Goal: Task Accomplishment & Management: Manage account settings

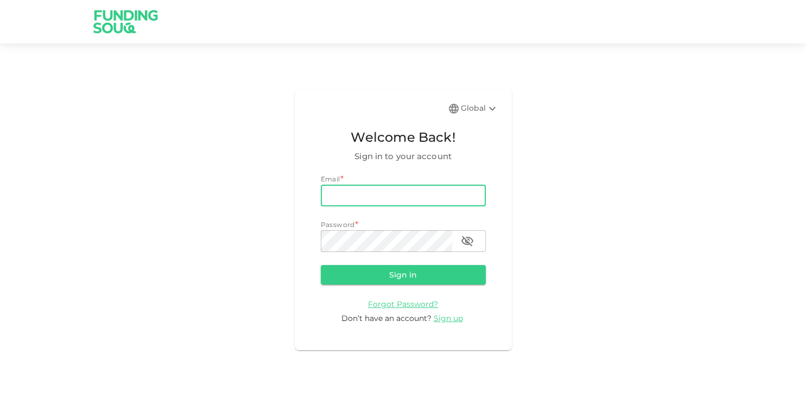
click at [364, 194] on input "email" at bounding box center [403, 196] width 165 height 22
type input "[EMAIL_ADDRESS][DOMAIN_NAME]"
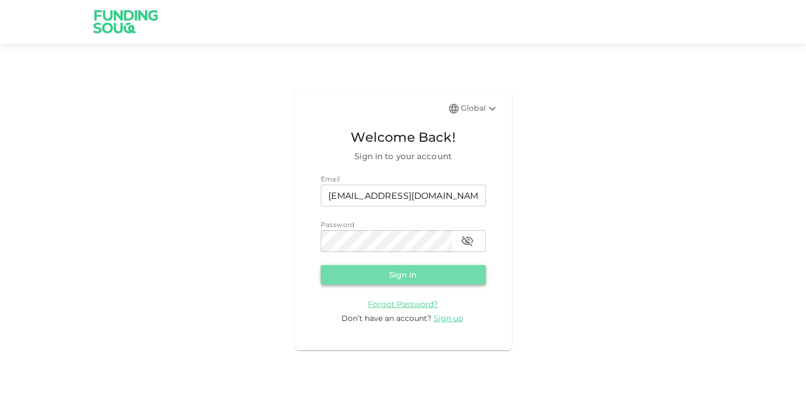
click at [408, 275] on button "Sign in" at bounding box center [403, 275] width 165 height 20
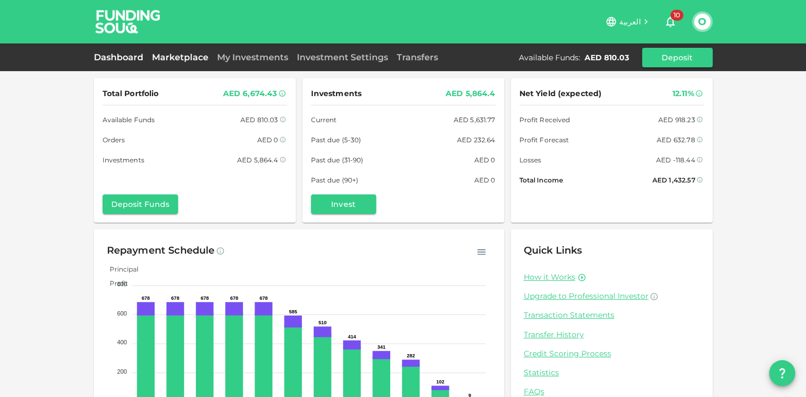
click at [169, 59] on link "Marketplace" at bounding box center [180, 57] width 65 height 10
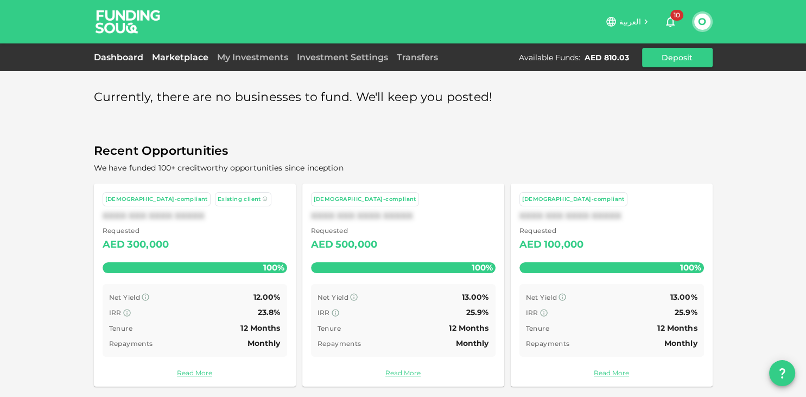
click at [108, 57] on link "Dashboard" at bounding box center [121, 57] width 54 height 10
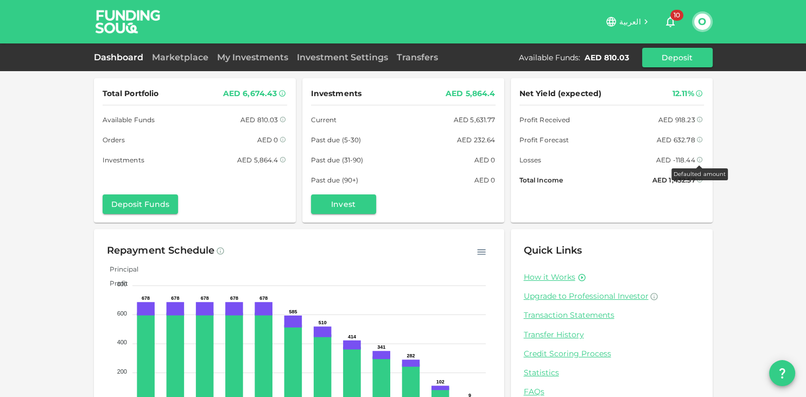
click at [700, 160] on icon at bounding box center [699, 159] width 5 height 5
click at [679, 14] on span "10" at bounding box center [677, 15] width 13 height 11
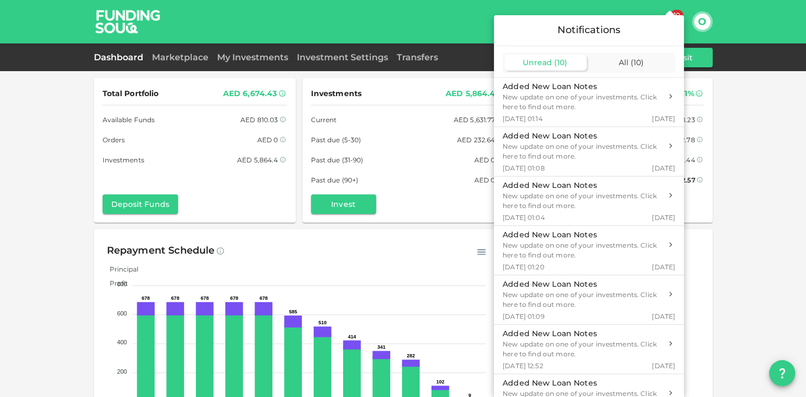
click at [32, 312] on div at bounding box center [403, 198] width 806 height 397
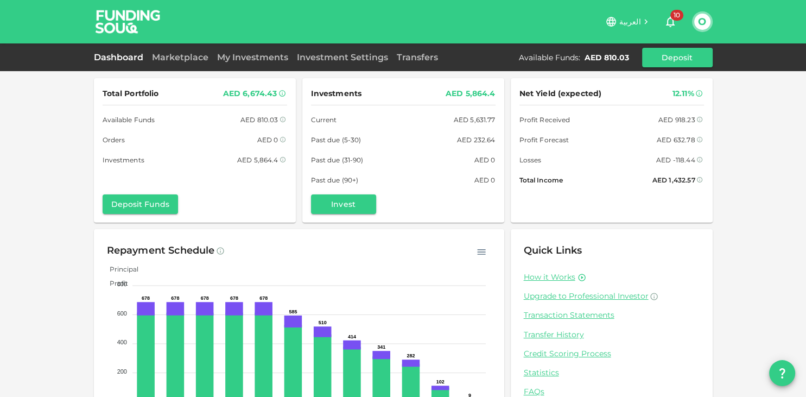
scroll to position [52, 0]
